Goal: Information Seeking & Learning: Learn about a topic

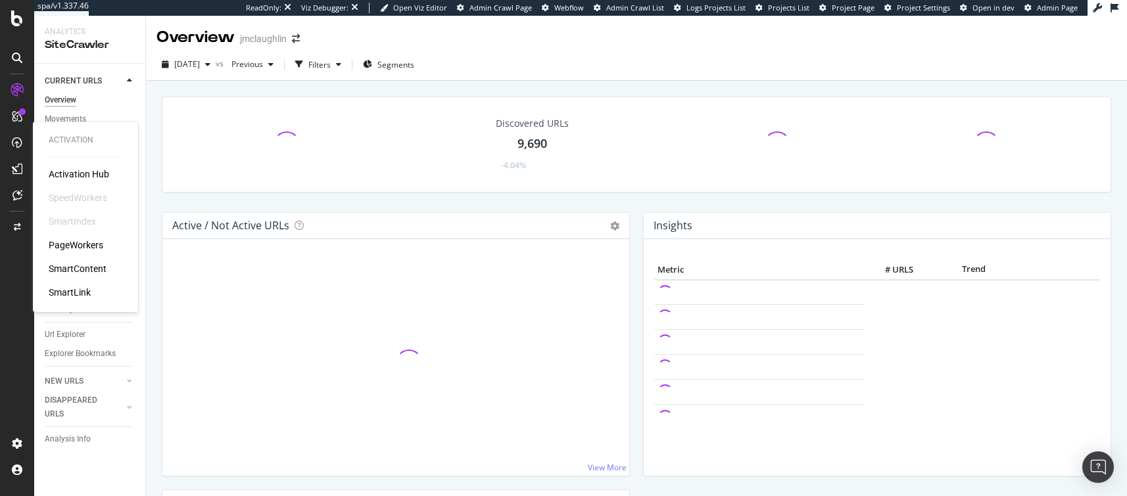
click at [70, 246] on div "PageWorkers" at bounding box center [76, 245] width 55 height 13
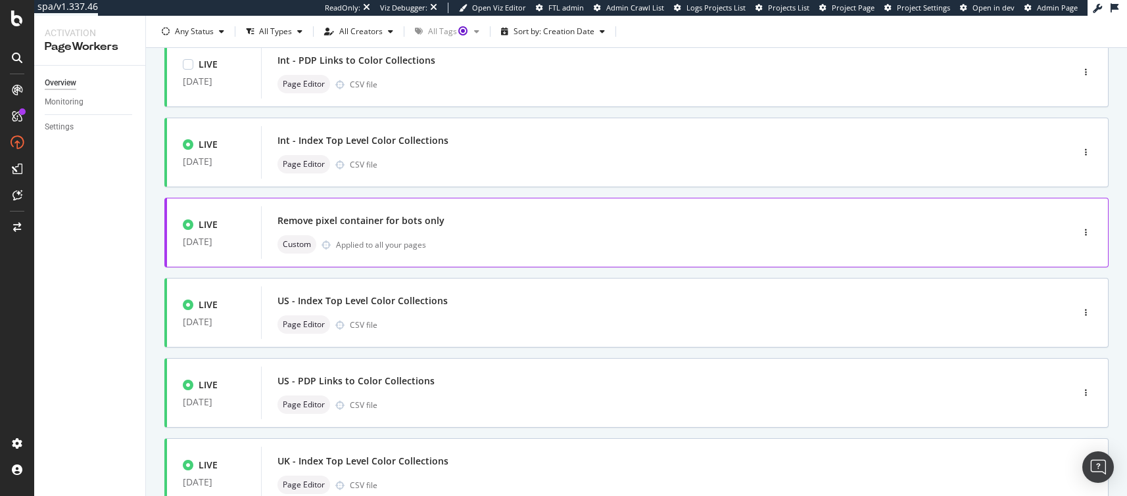
scroll to position [101, 0]
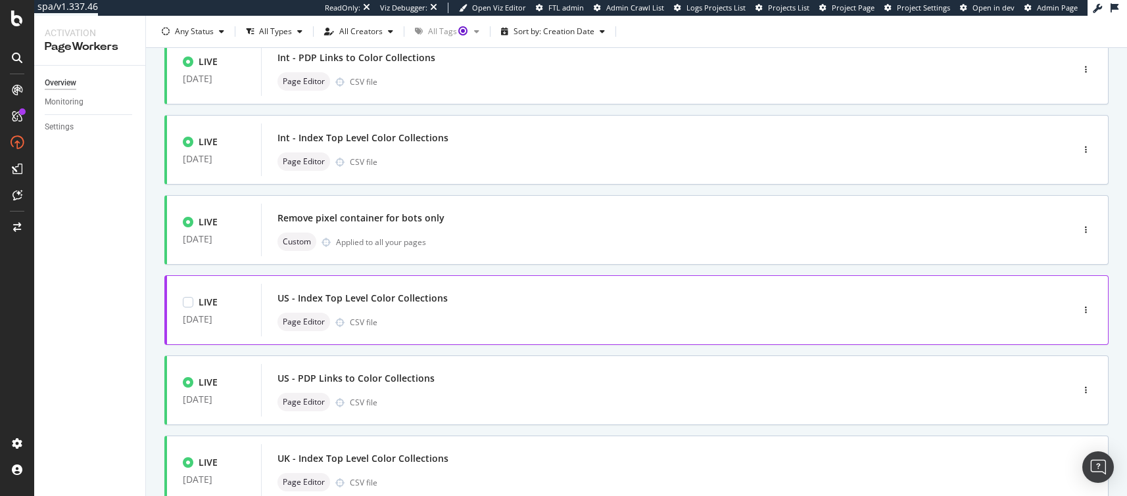
click at [452, 290] on div "US - Index Top Level Color Collections" at bounding box center [646, 298] width 739 height 18
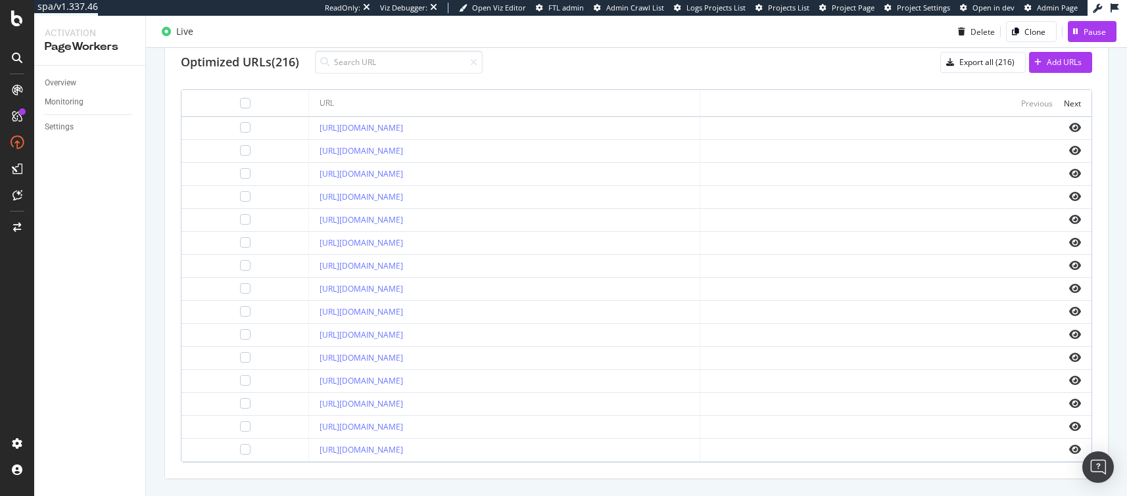
scroll to position [504, 0]
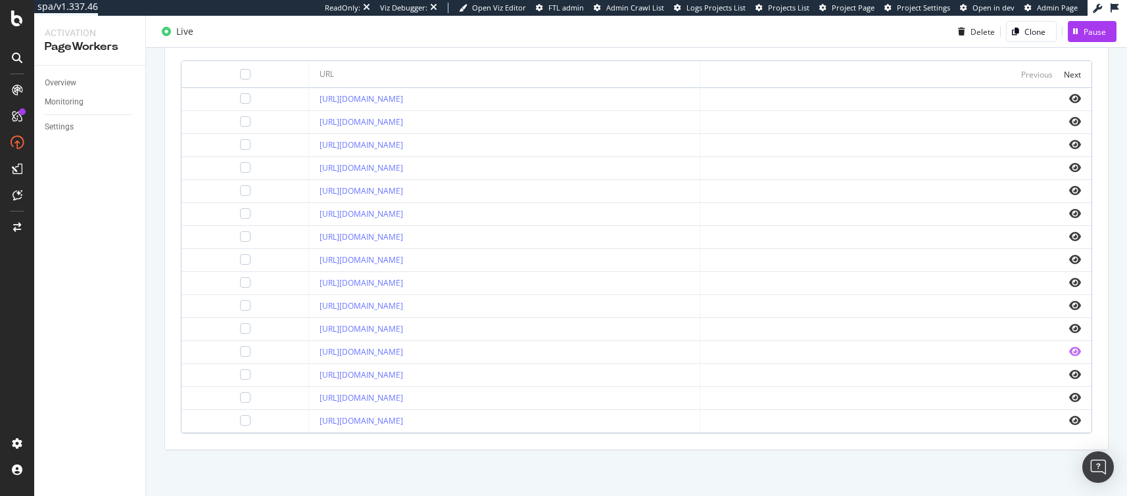
click at [1069, 350] on icon "eye" at bounding box center [1075, 351] width 12 height 11
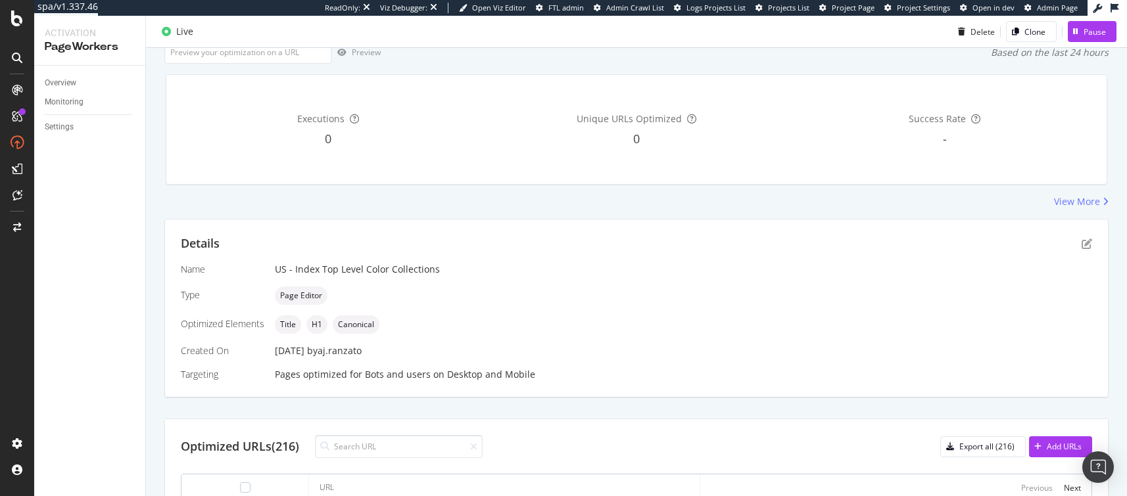
scroll to position [0, 0]
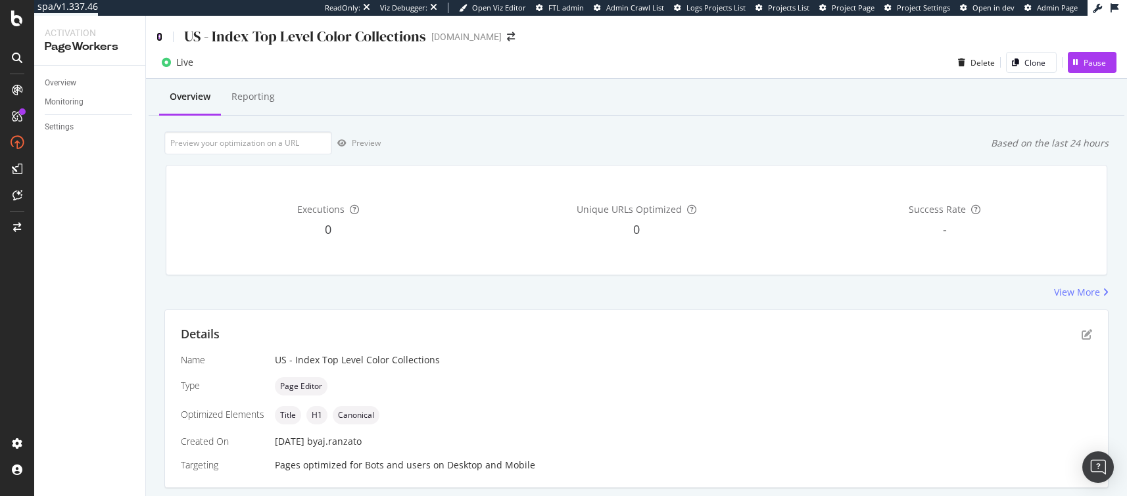
click at [158, 32] on icon at bounding box center [159, 36] width 6 height 9
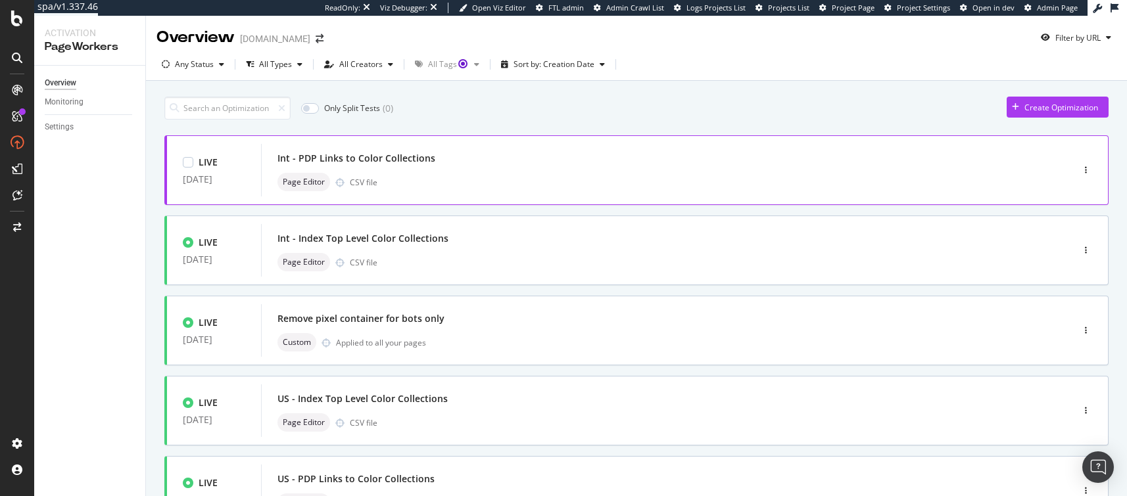
click at [458, 183] on div "Page Editor CSV file" at bounding box center [646, 182] width 739 height 18
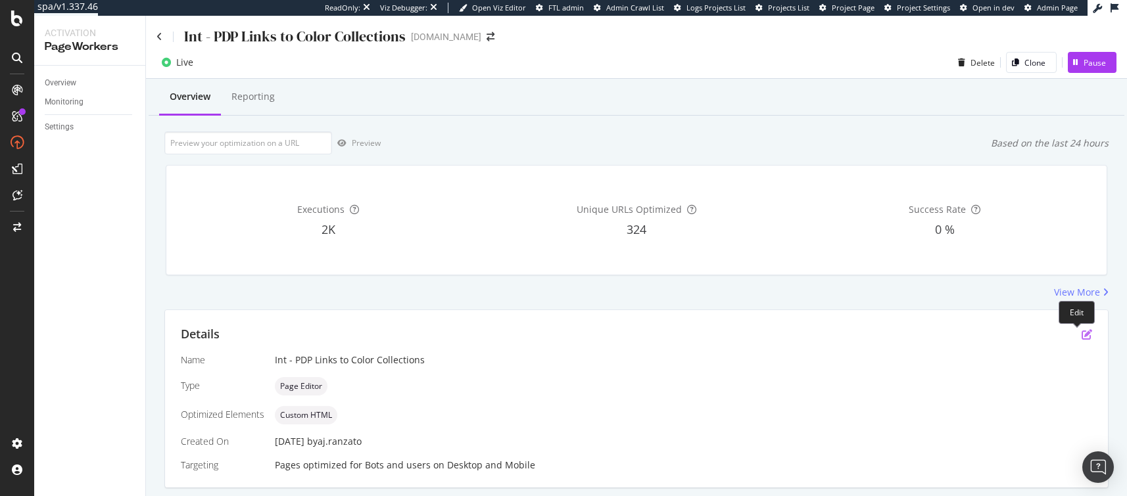
click at [1081, 336] on icon "pen-to-square" at bounding box center [1086, 334] width 11 height 11
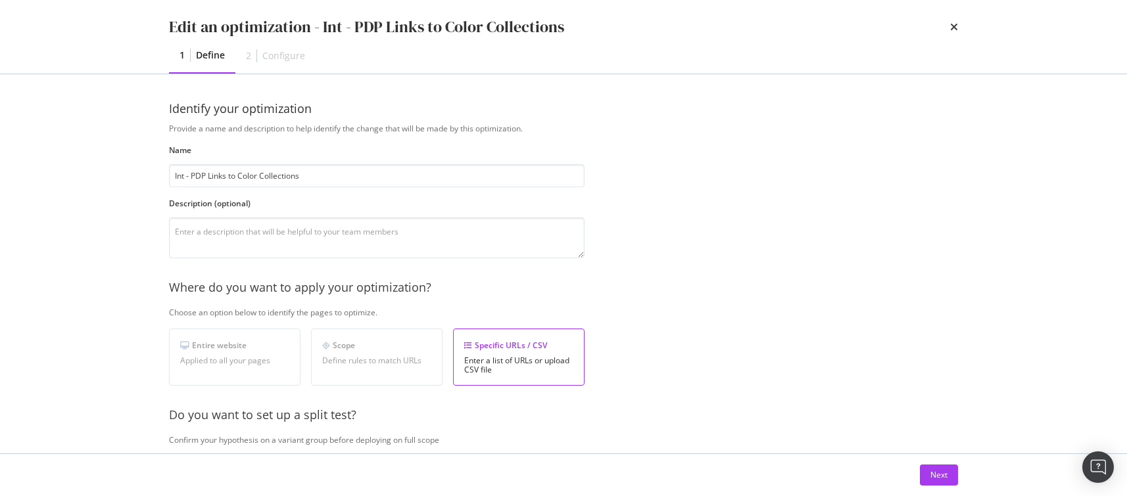
scroll to position [304, 0]
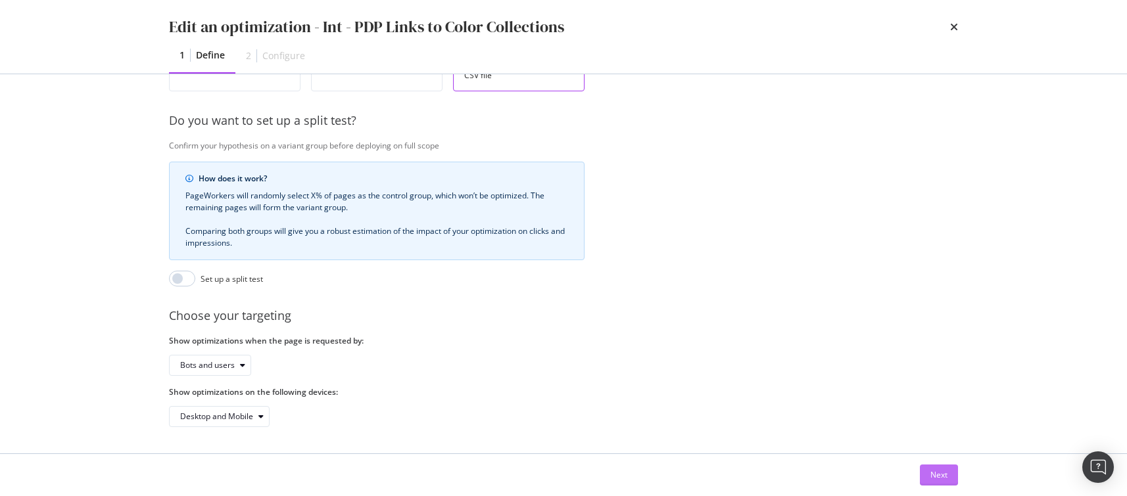
click at [950, 478] on button "Next" at bounding box center [939, 475] width 38 height 21
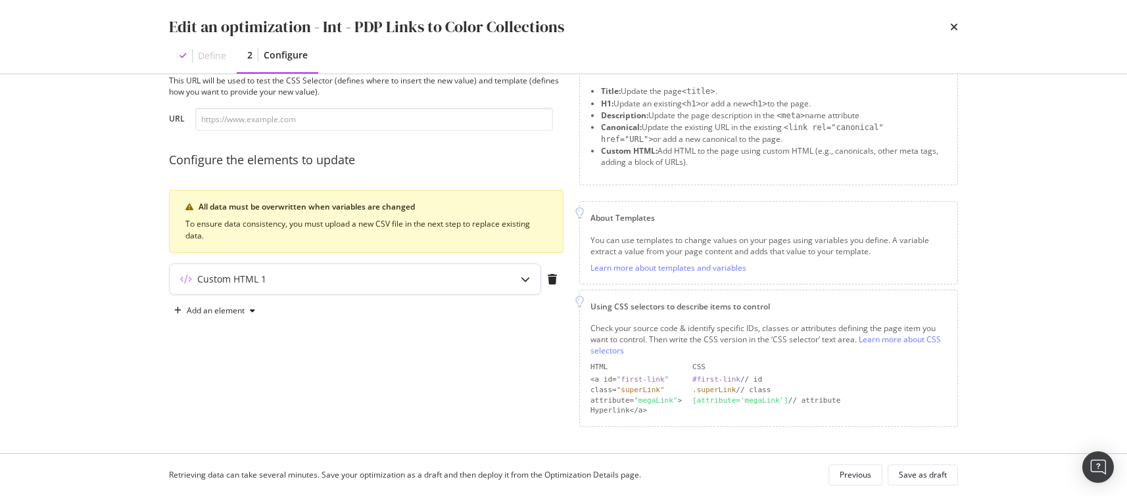
click at [516, 280] on div "modal" at bounding box center [525, 279] width 30 height 30
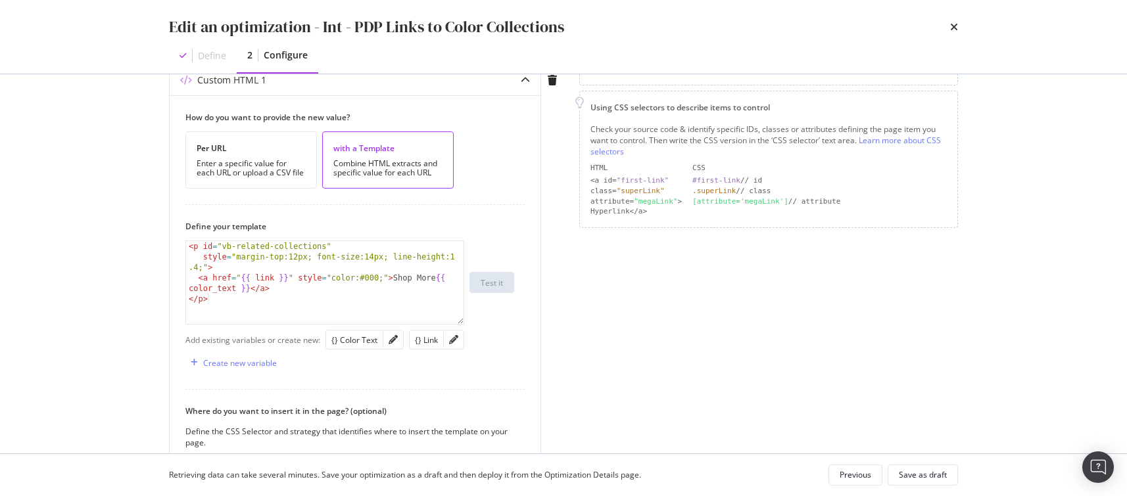
scroll to position [450, 0]
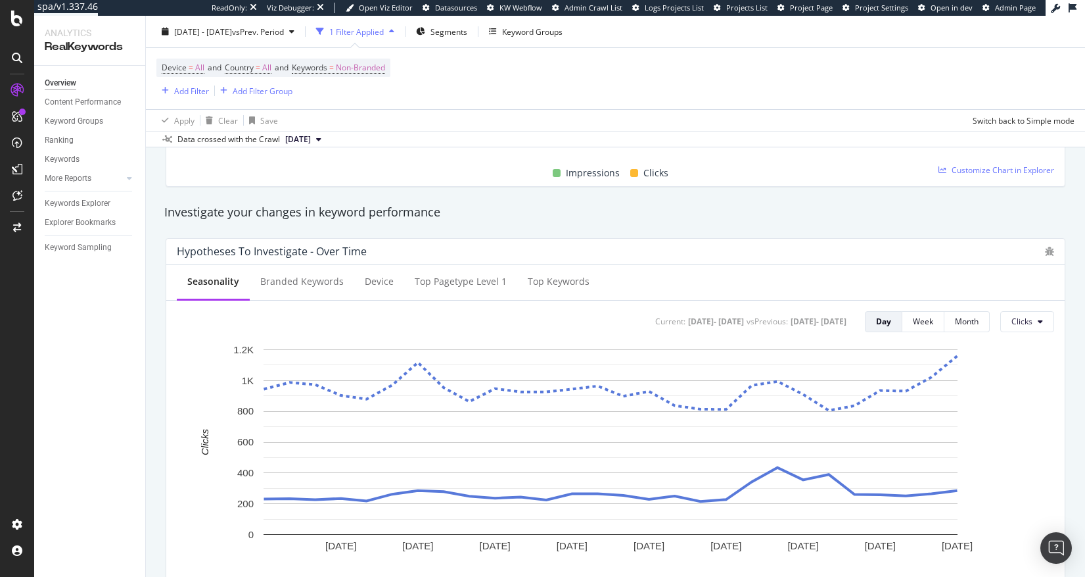
scroll to position [415, 0]
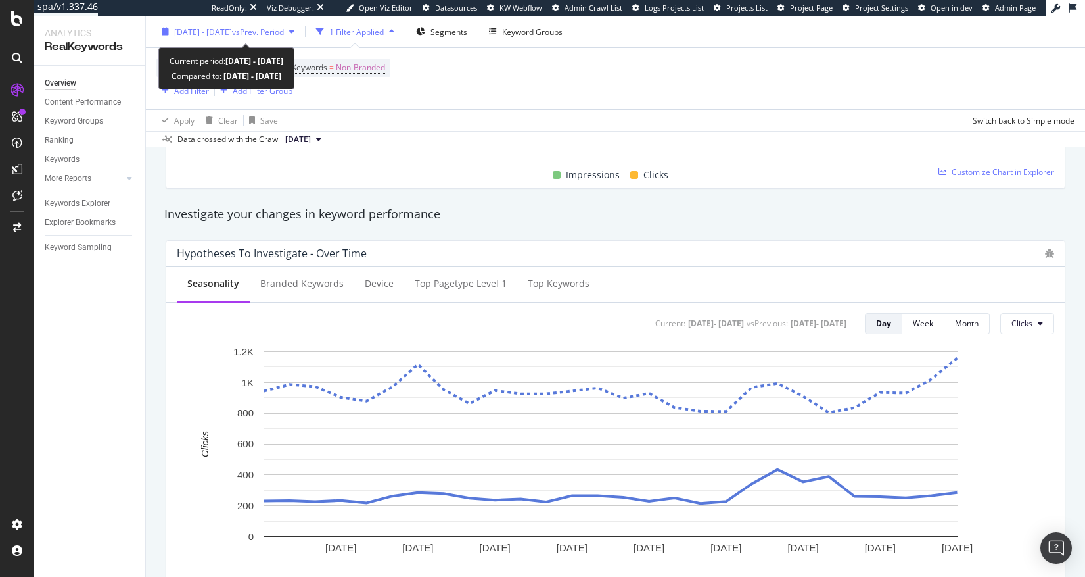
click at [284, 34] on span "vs Prev. Period" at bounding box center [258, 31] width 52 height 11
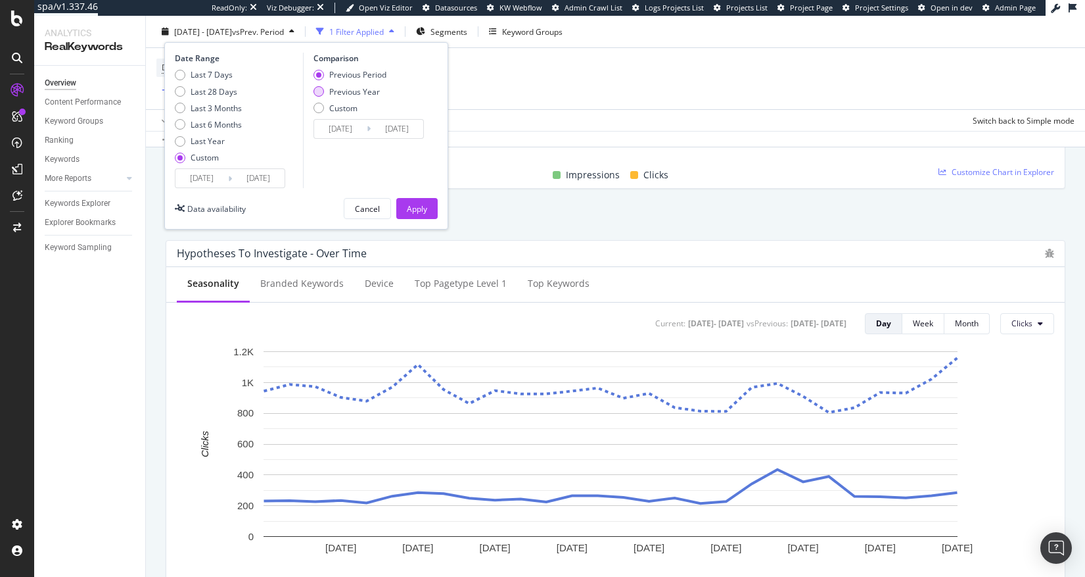
click at [358, 92] on div "Previous Year" at bounding box center [354, 90] width 51 height 11
type input "[DATE]"
click at [407, 206] on div "Apply" at bounding box center [417, 207] width 20 height 11
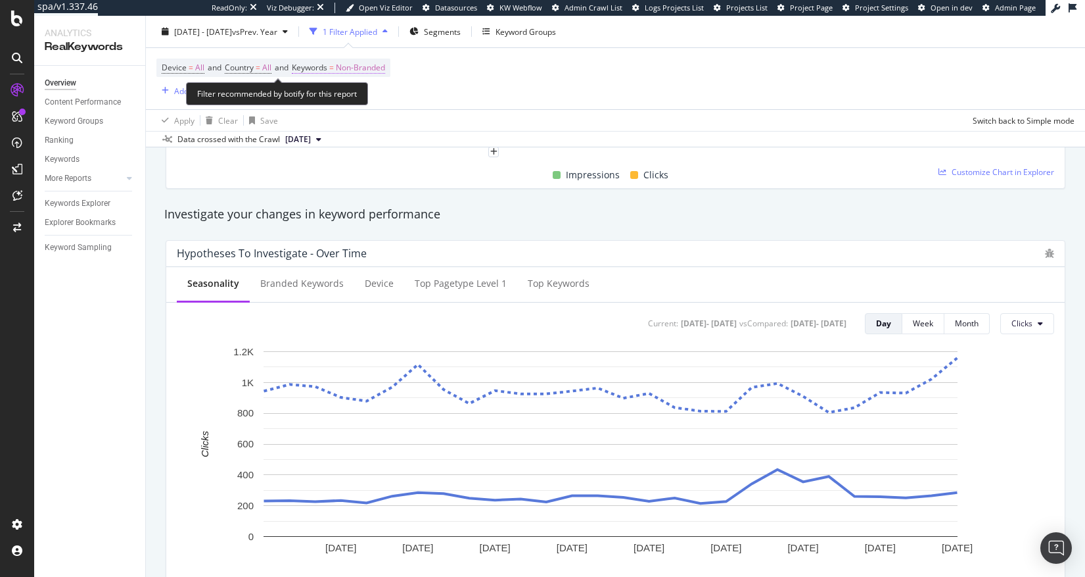
click at [327, 63] on span "Keywords" at bounding box center [309, 67] width 35 height 11
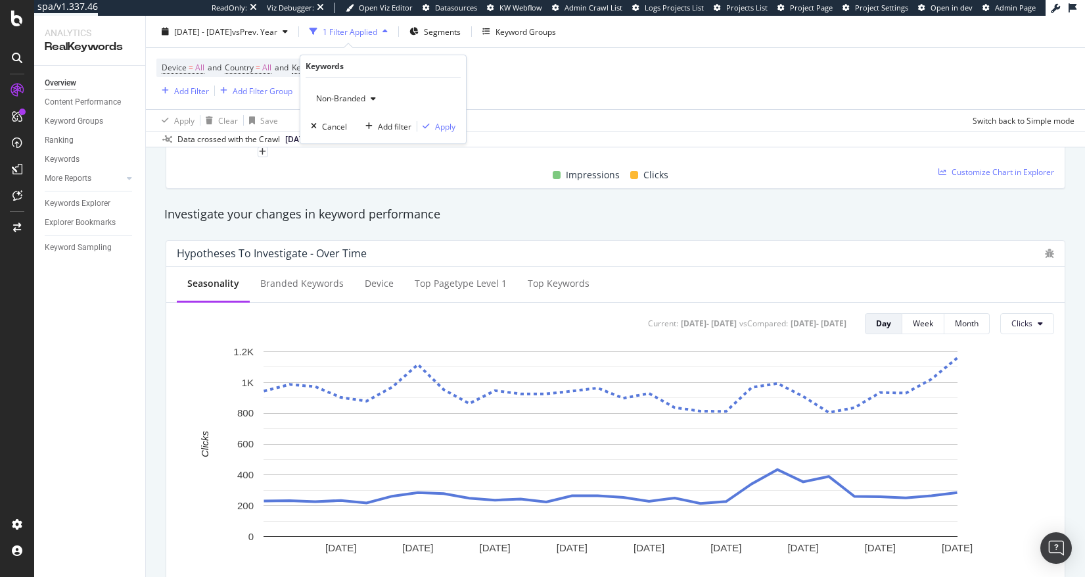
click at [332, 101] on span "Non-Branded" at bounding box center [338, 98] width 55 height 11
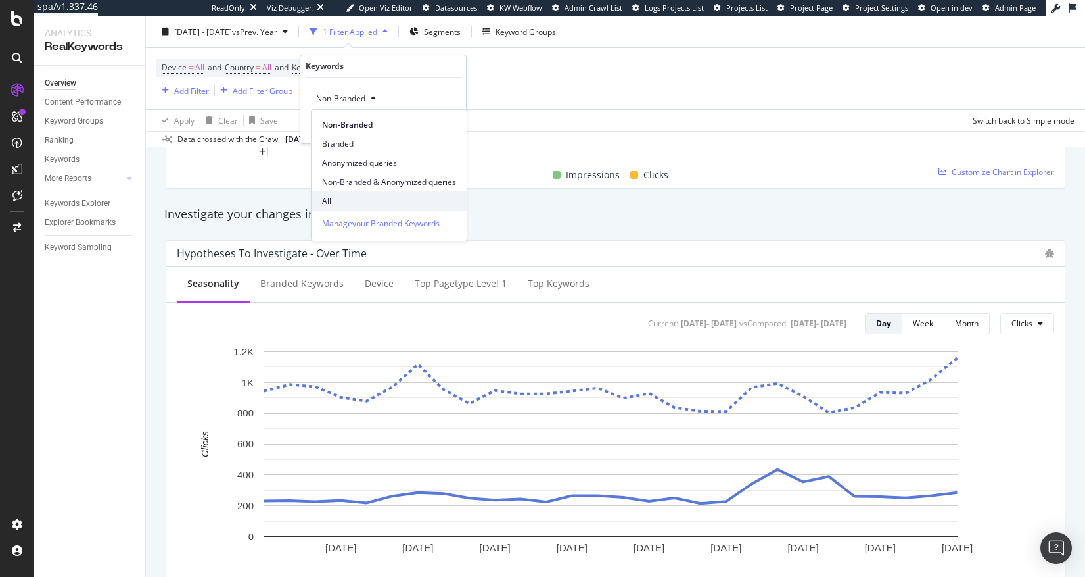
click at [335, 197] on span "All" at bounding box center [389, 201] width 134 height 12
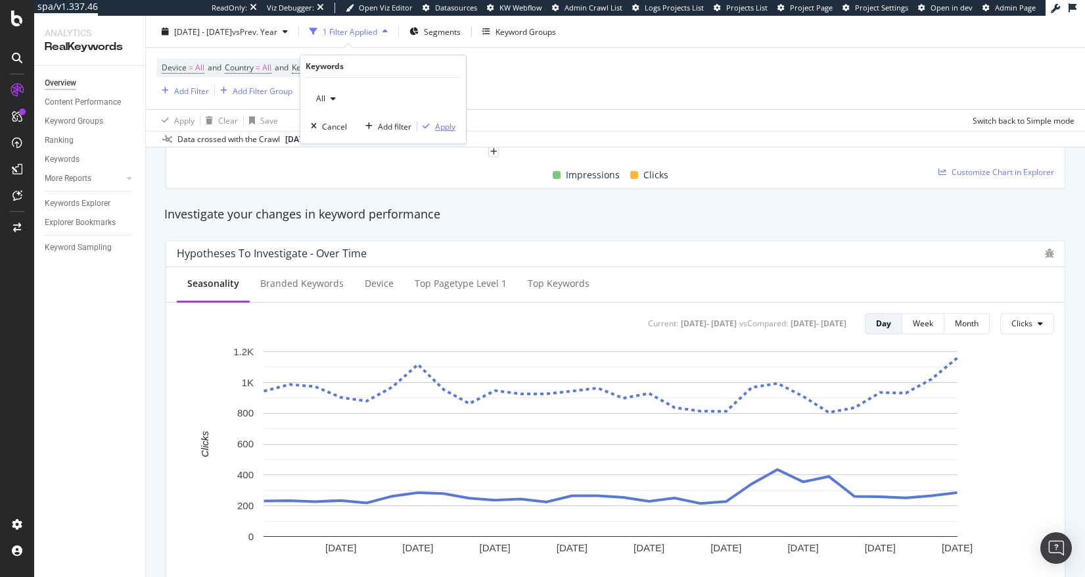
click at [428, 125] on icon "button" at bounding box center [426, 126] width 7 height 8
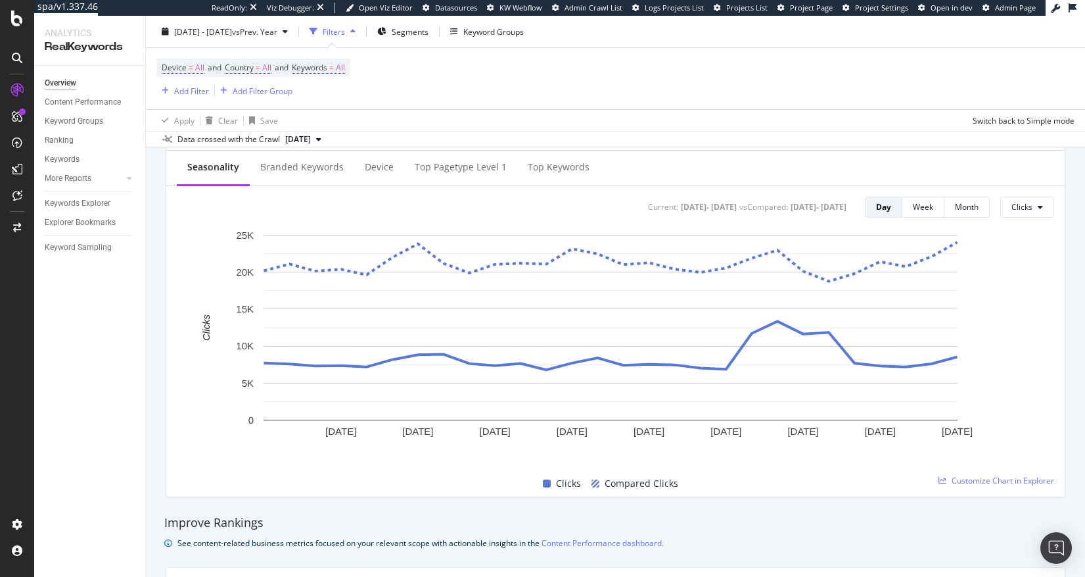
scroll to position [481, 0]
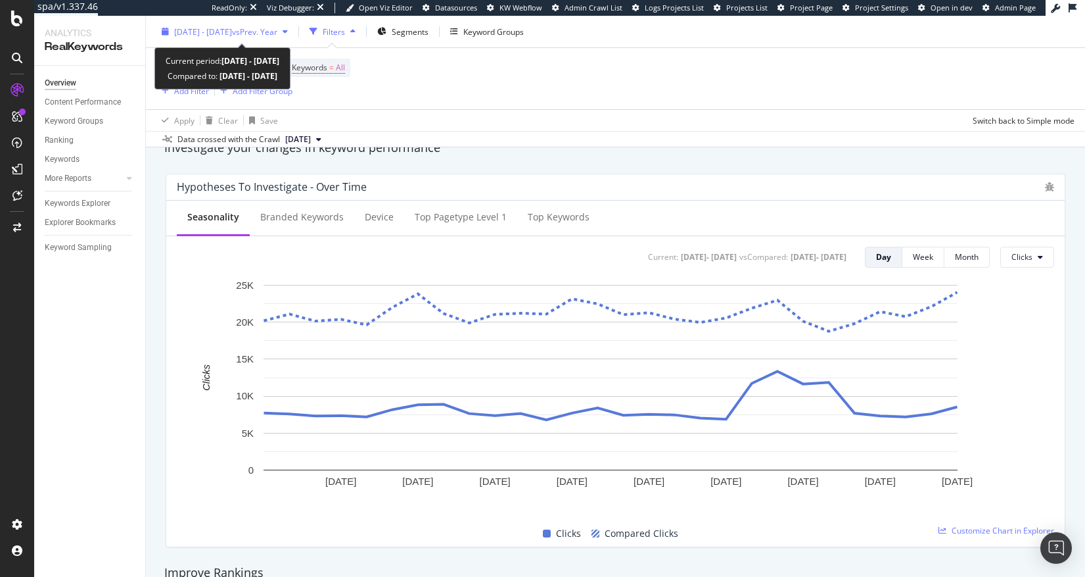
click at [276, 37] on div "[DATE] - [DATE] vs Prev. Year" at bounding box center [224, 32] width 137 height 20
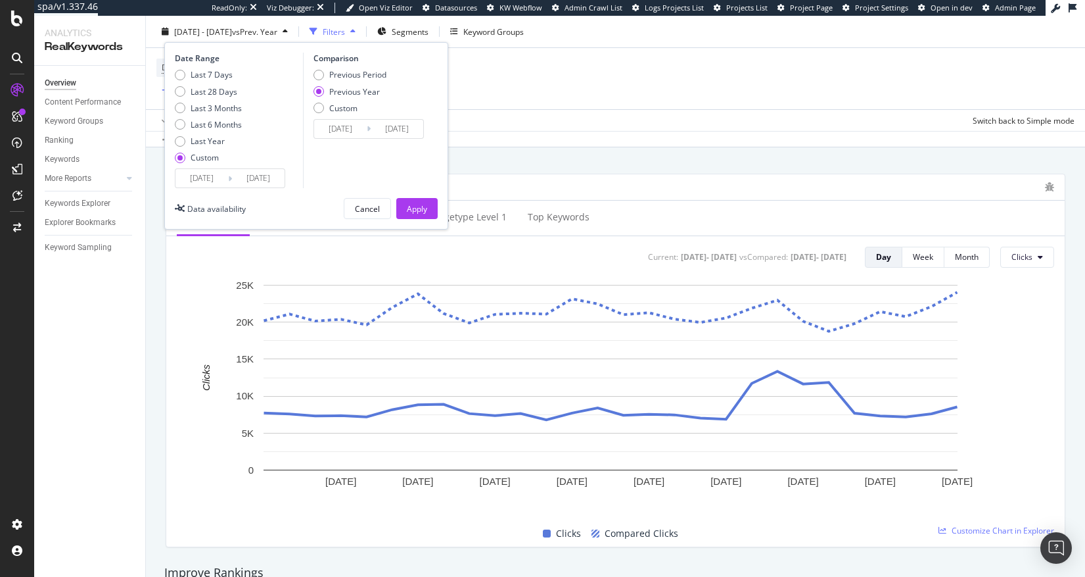
click at [193, 179] on input "[DATE]" at bounding box center [202, 178] width 53 height 18
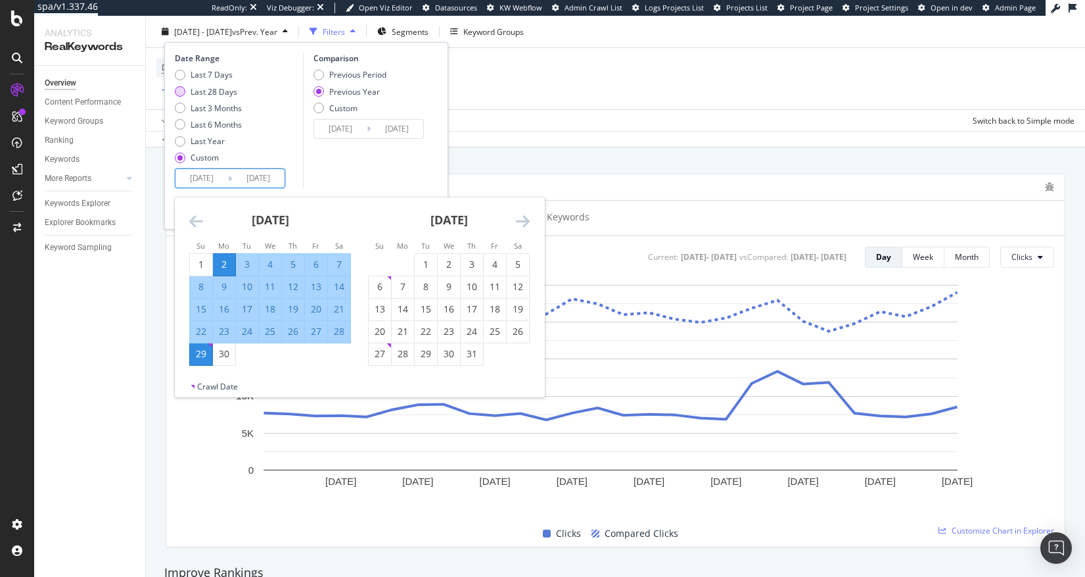
click at [208, 95] on div "Last 28 Days" at bounding box center [214, 90] width 47 height 11
type input "[DATE]"
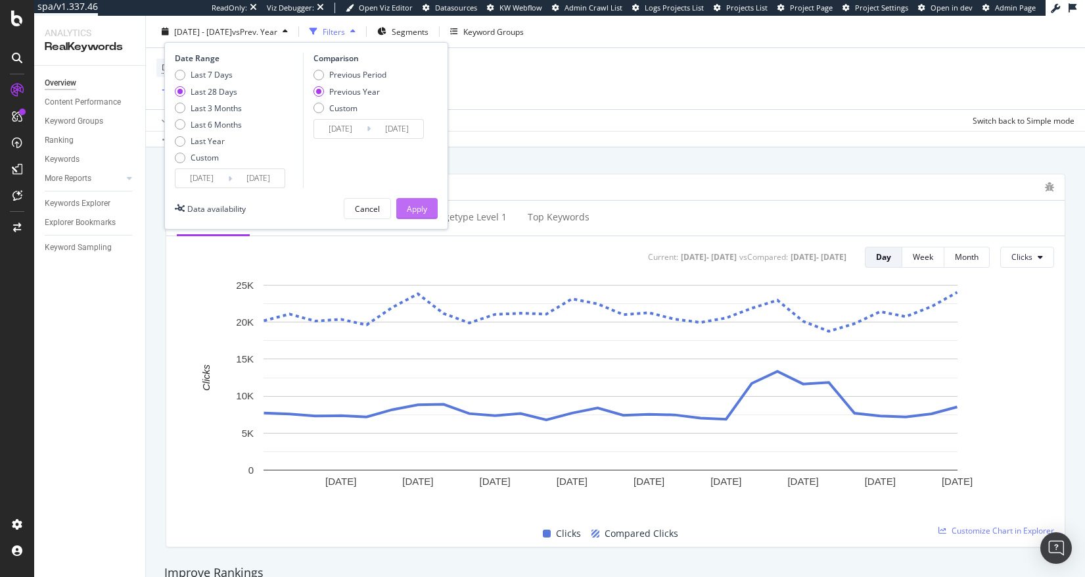
click at [402, 200] on button "Apply" at bounding box center [416, 208] width 41 height 21
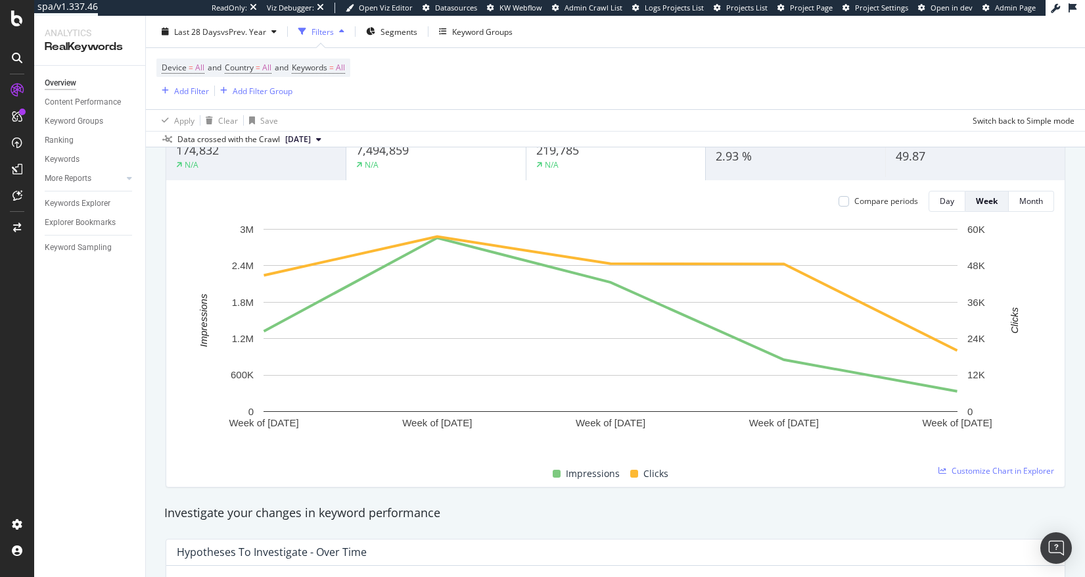
scroll to position [114, 0]
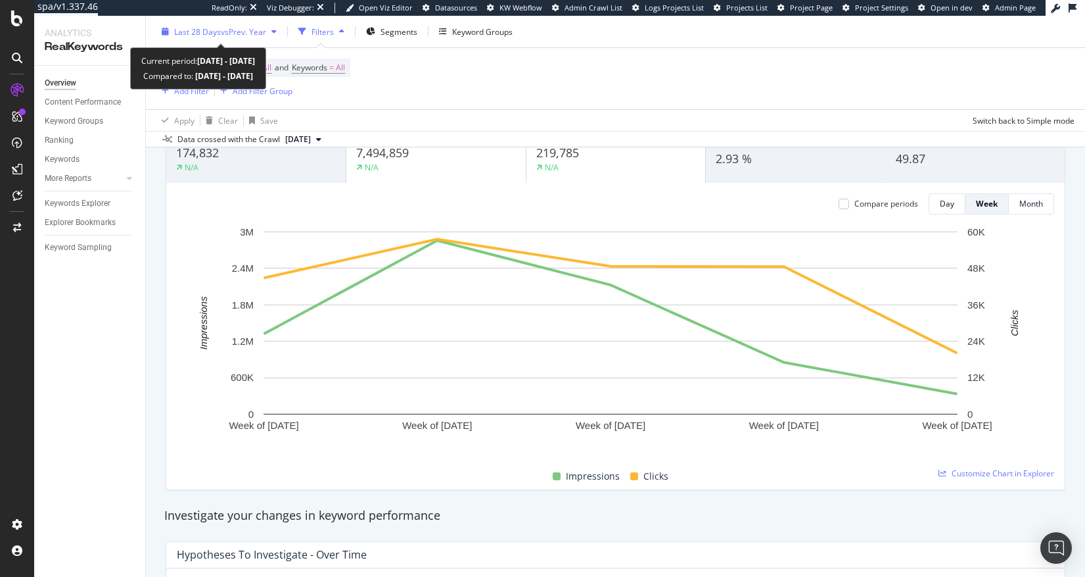
click at [279, 36] on div "Last 28 Days vs Prev. Year" at bounding box center [219, 32] width 126 height 20
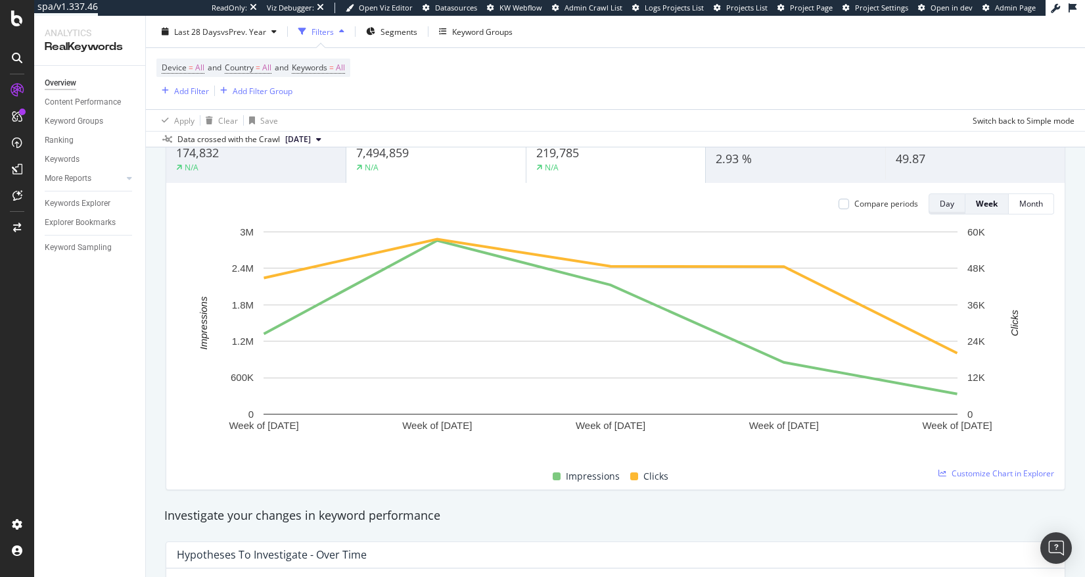
click at [942, 206] on div "Day" at bounding box center [947, 203] width 14 height 11
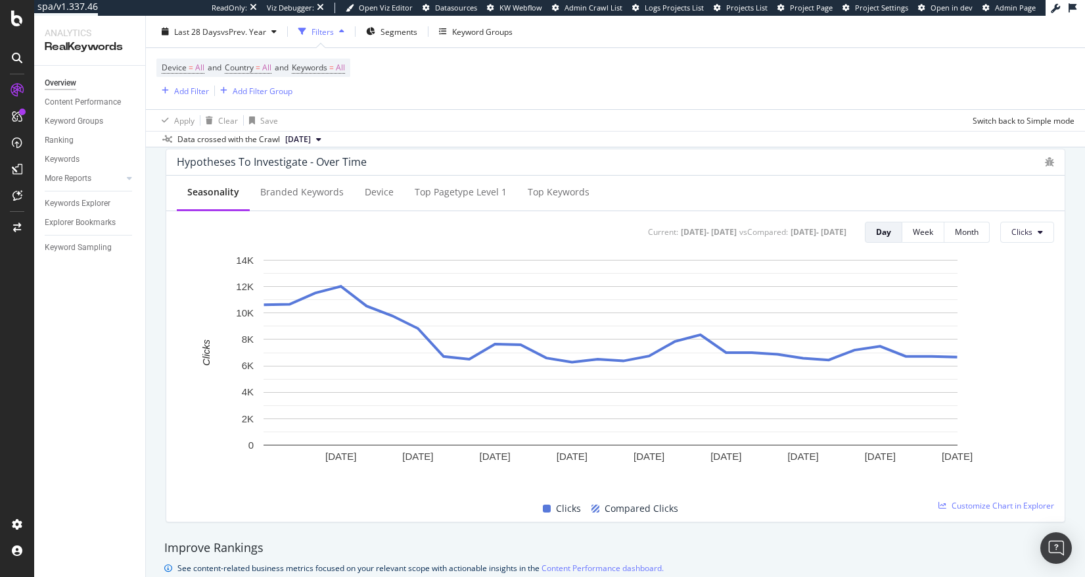
scroll to position [516, 0]
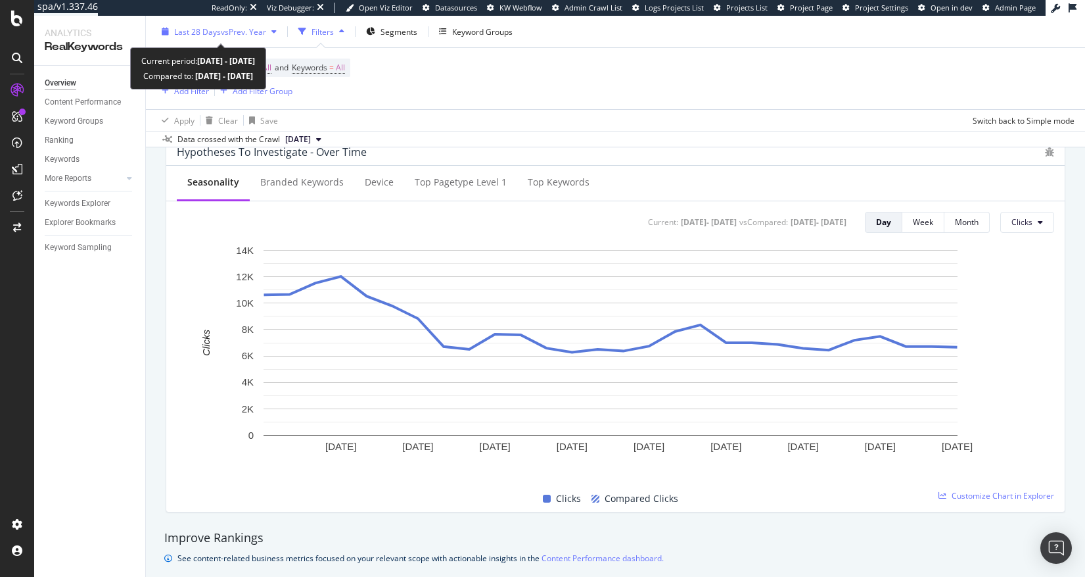
click at [245, 27] on span "vs Prev. Year" at bounding box center [243, 31] width 45 height 11
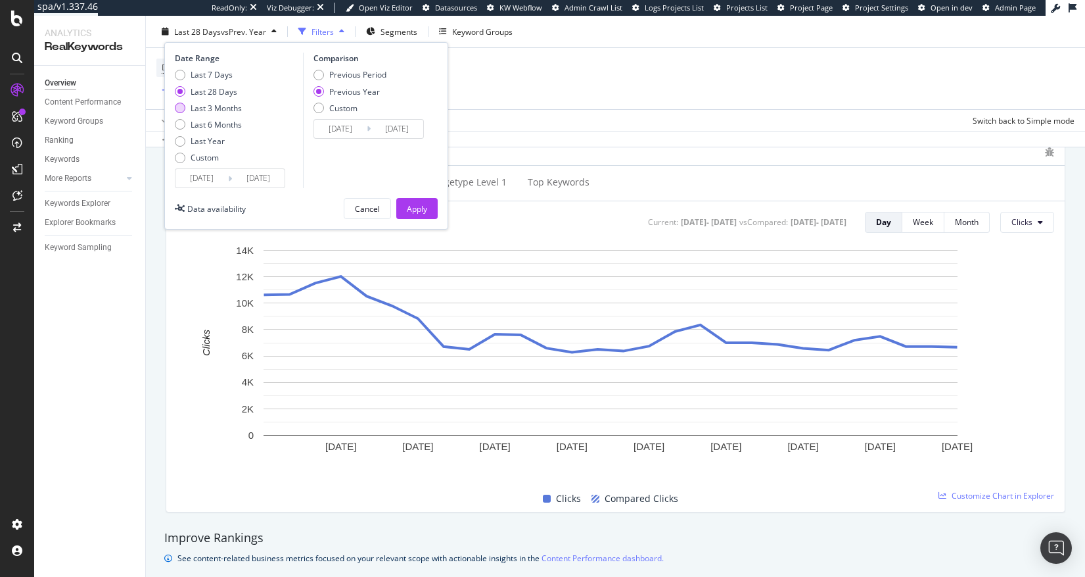
click at [215, 107] on div "Last 3 Months" at bounding box center [216, 107] width 51 height 11
type input "[DATE]"
click at [408, 203] on div "Apply" at bounding box center [417, 207] width 20 height 11
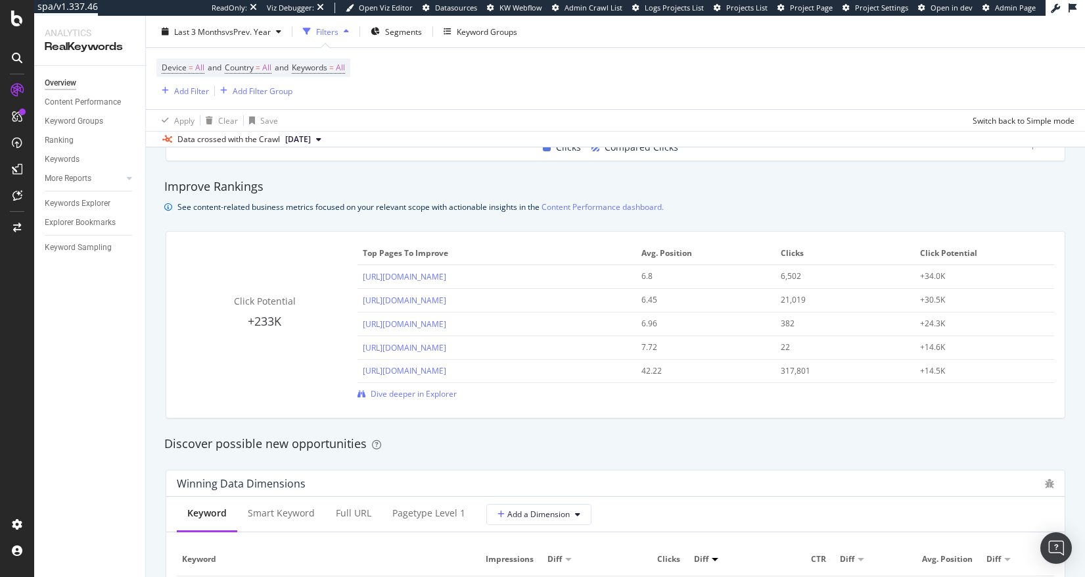
scroll to position [821, 0]
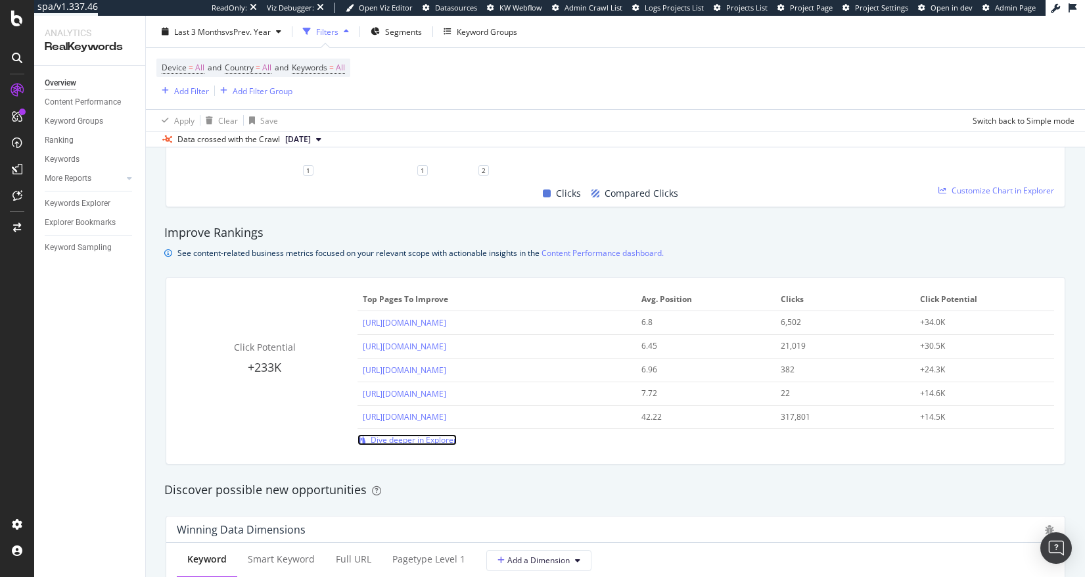
click at [394, 439] on span "Dive deeper in Explorer" at bounding box center [414, 439] width 86 height 11
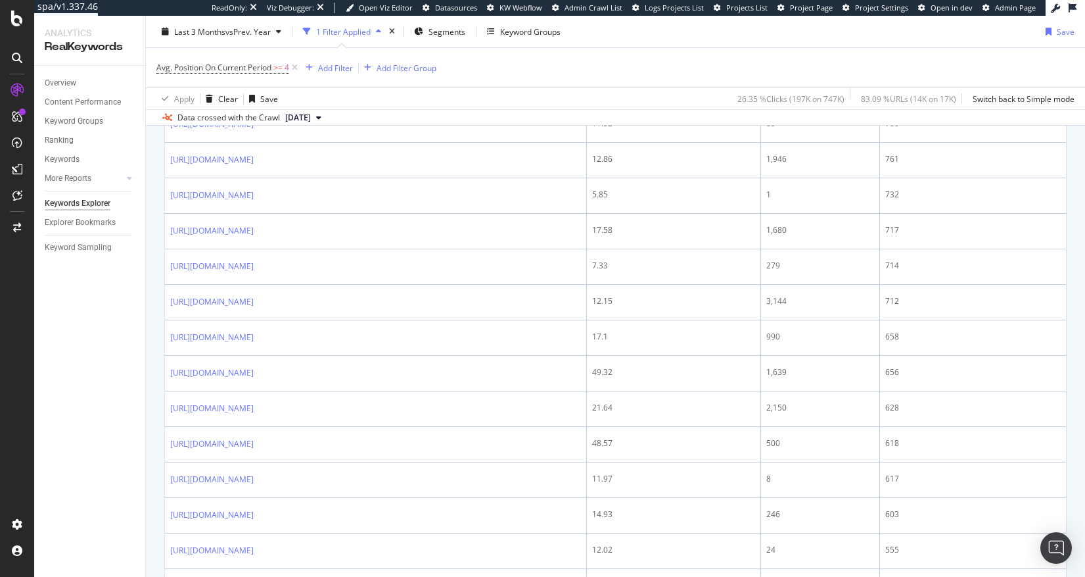
scroll to position [1795, 0]
